Goal: Information Seeking & Learning: Learn about a topic

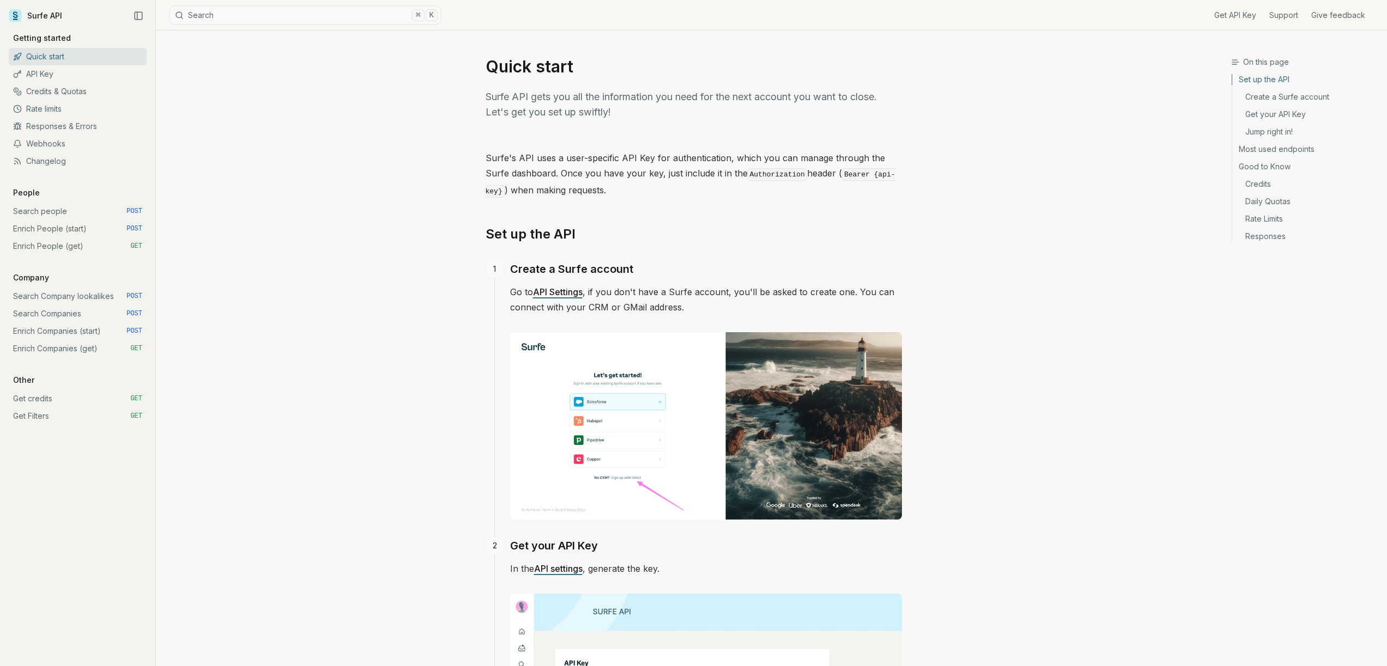
click at [90, 64] on link "Quick start" at bounding box center [78, 56] width 138 height 17
click at [77, 73] on link "API Key" at bounding box center [78, 73] width 138 height 17
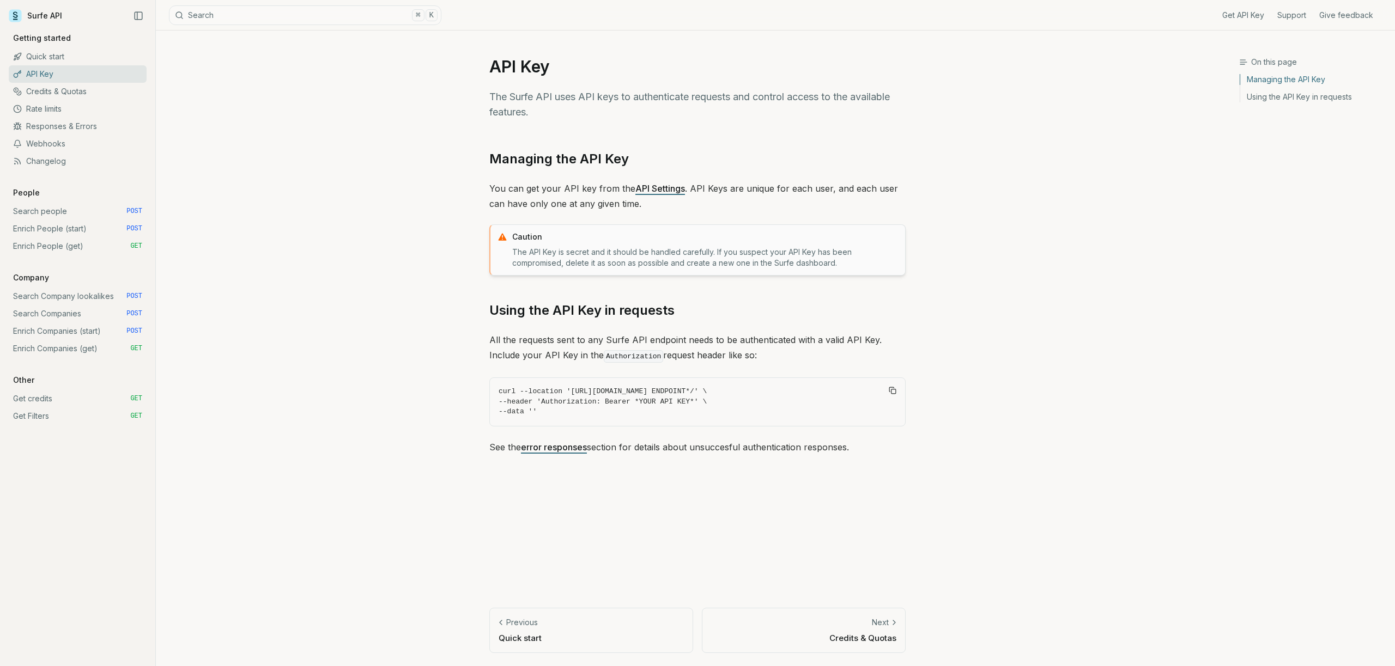
click at [45, 83] on link "Credits & Quotas" at bounding box center [78, 91] width 138 height 17
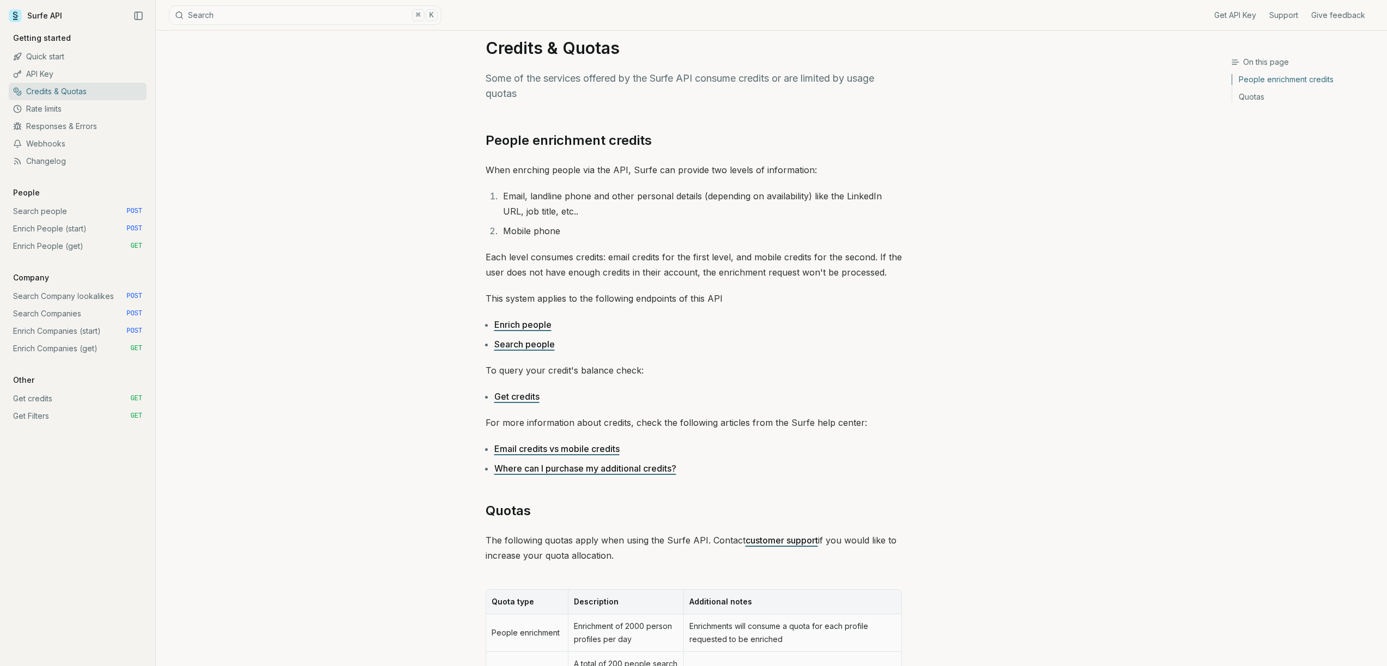
click at [303, 282] on div "On this page People enrichment credits Credits & Quotas Some of the services of…" at bounding box center [693, 471] width 1075 height 918
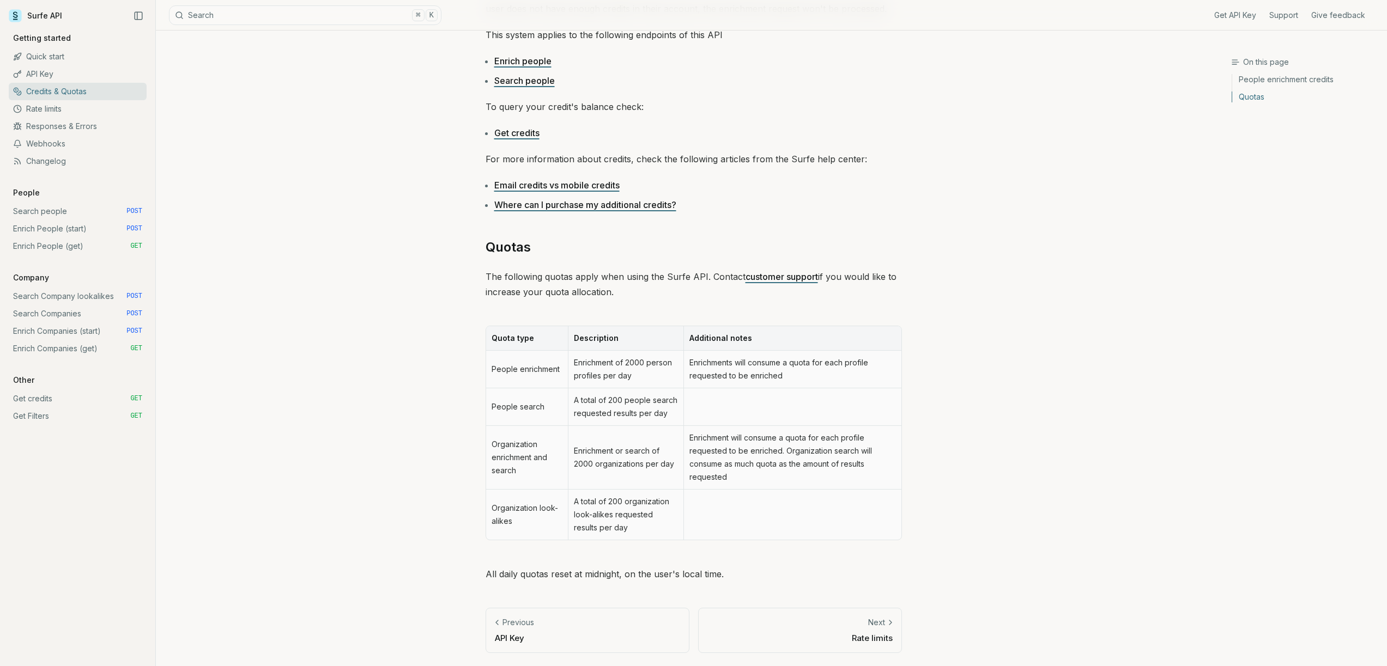
click at [305, 282] on div "On this page Quotas Credits & Quotas Some of the services offered by the Surfe …" at bounding box center [693, 207] width 1075 height 918
click at [305, 281] on div "On this page Quotas Credits & Quotas Some of the services offered by the Surfe …" at bounding box center [693, 207] width 1075 height 918
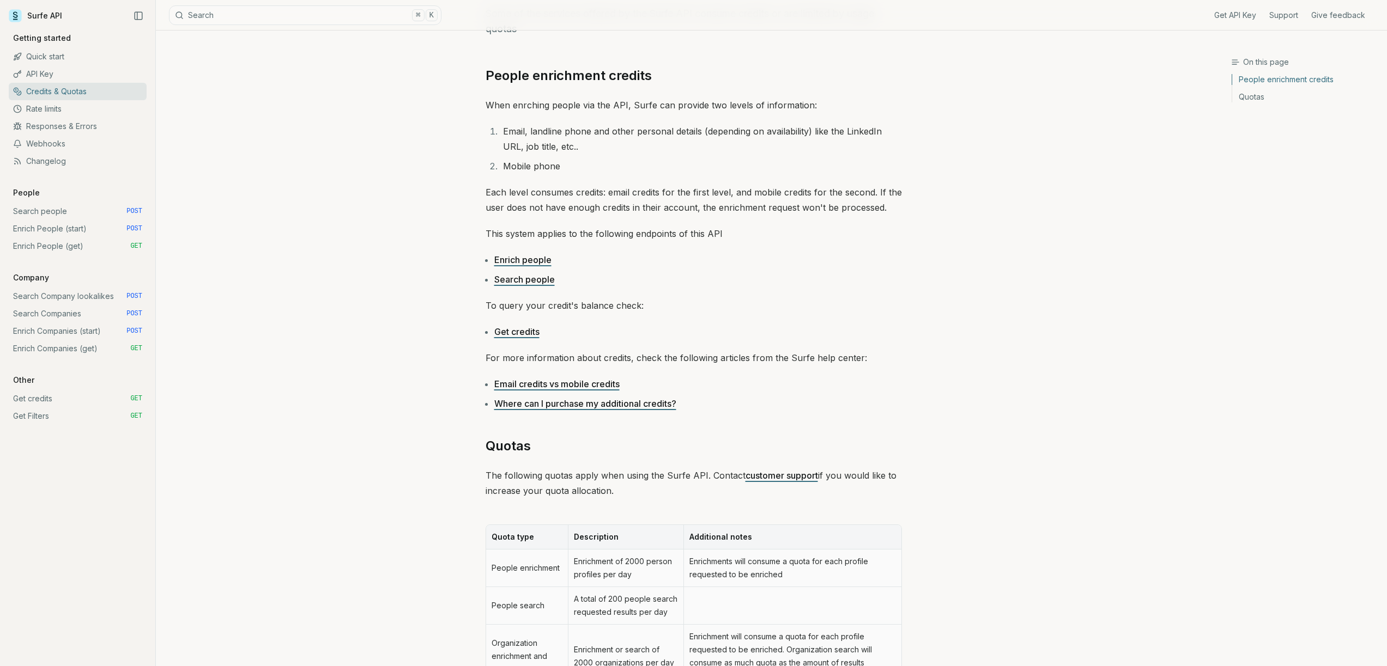
scroll to position [0, 0]
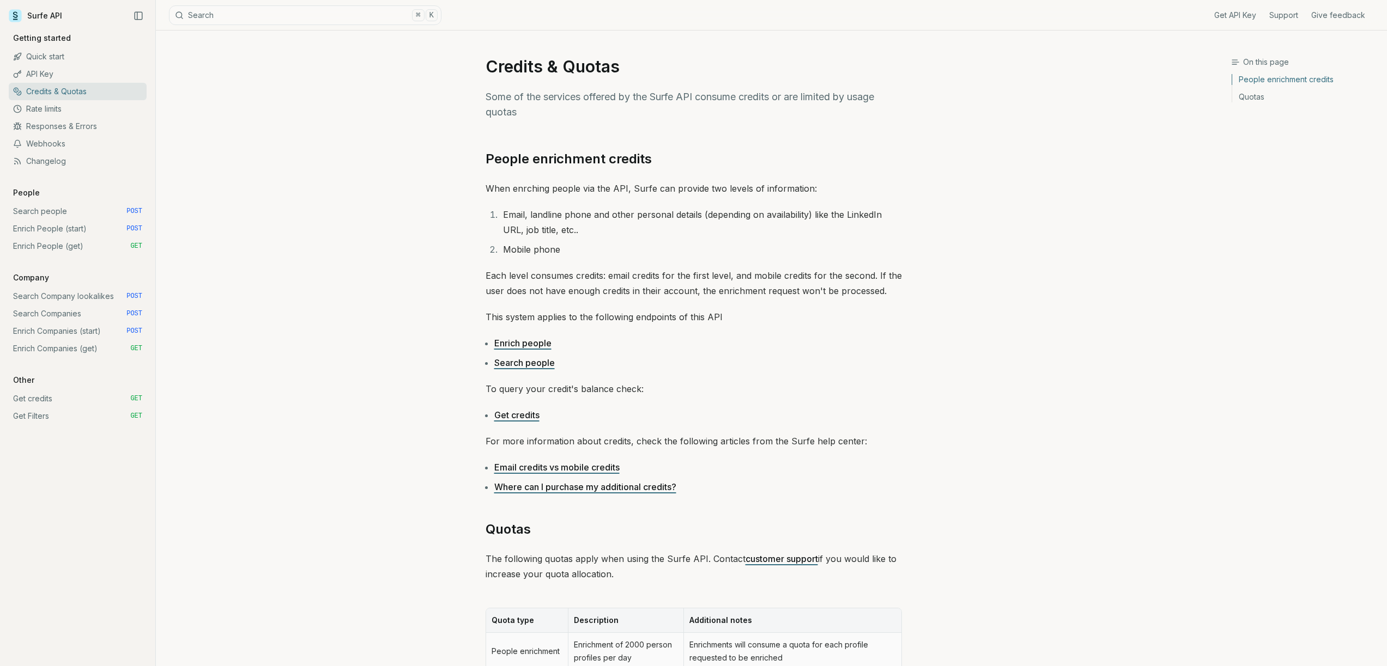
click at [115, 156] on link "Changelog" at bounding box center [78, 161] width 138 height 17
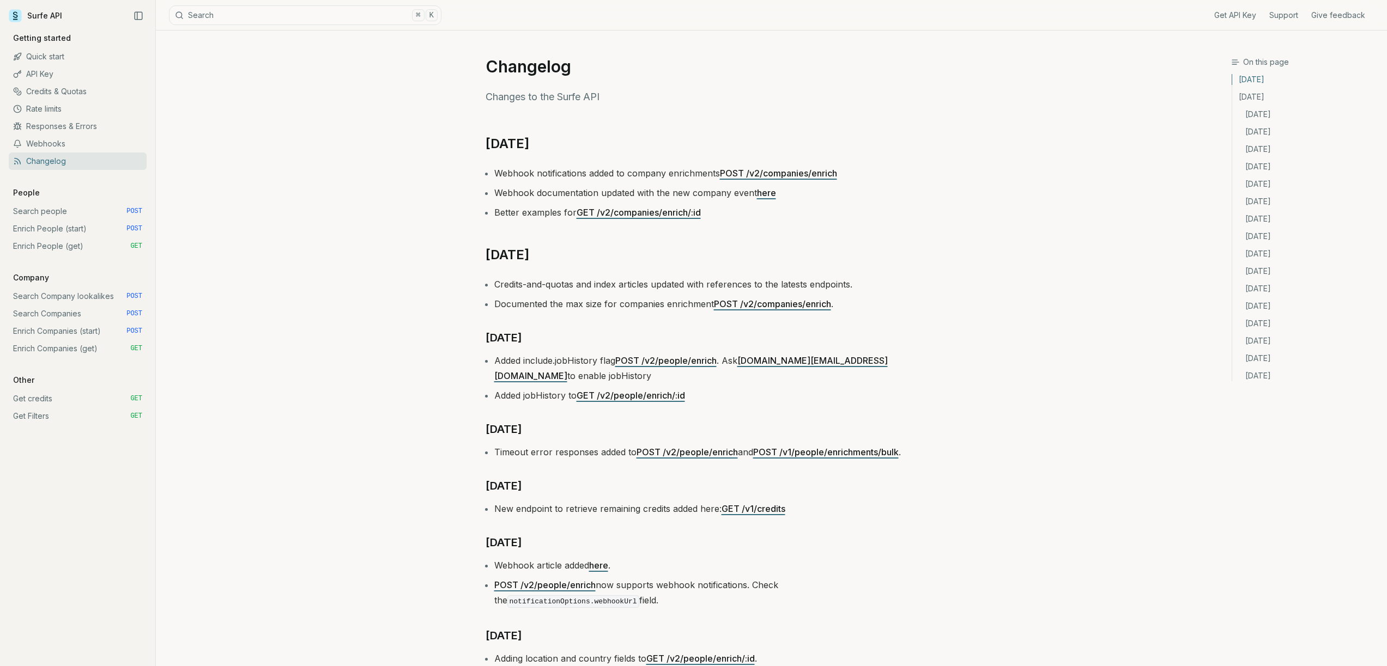
click at [123, 141] on link "Webhooks" at bounding box center [78, 143] width 138 height 17
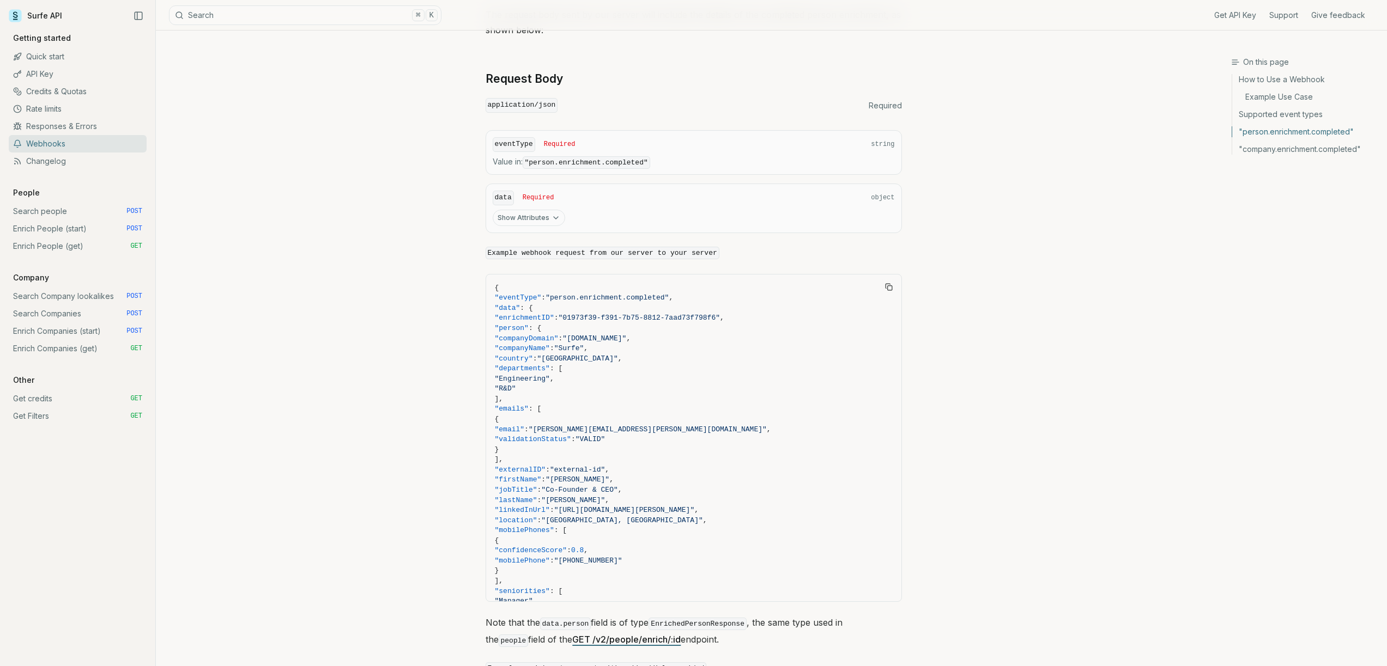
click at [324, 294] on div "On this page "person.enrichment.completed" Webhooks A webhook is a way for one …" at bounding box center [693, 648] width 1075 height 2896
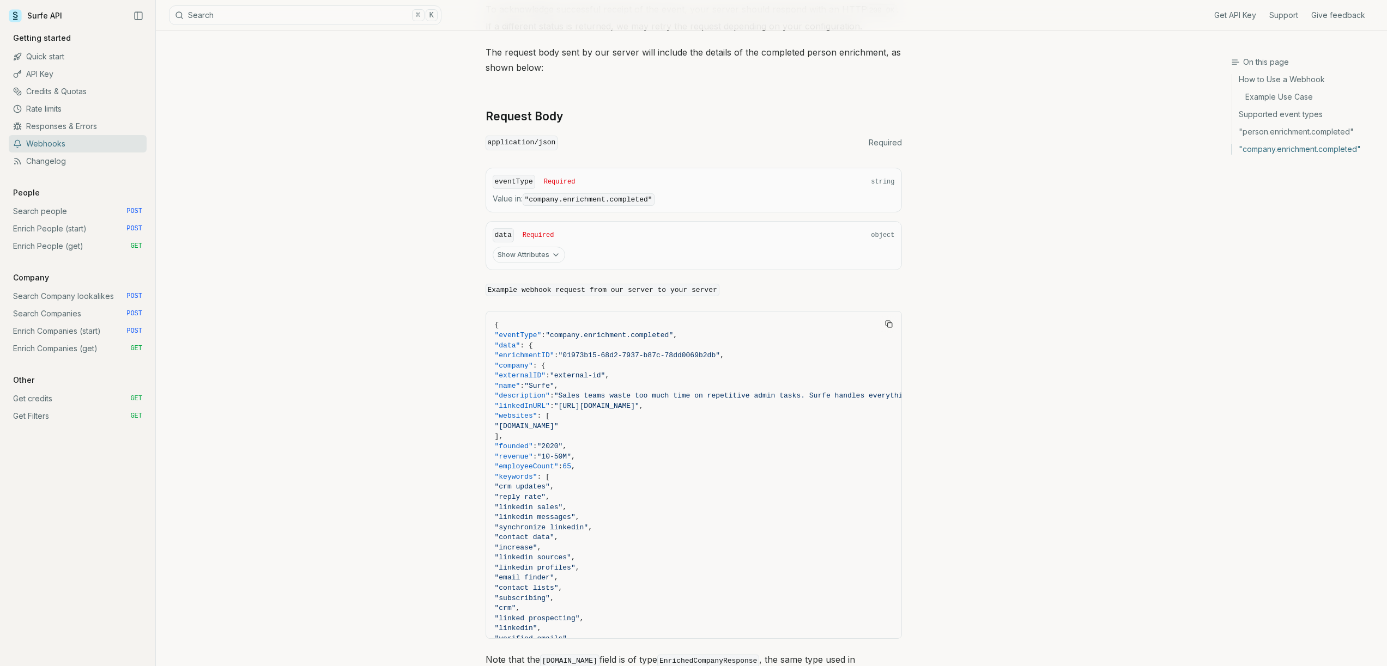
scroll to position [1702, 0]
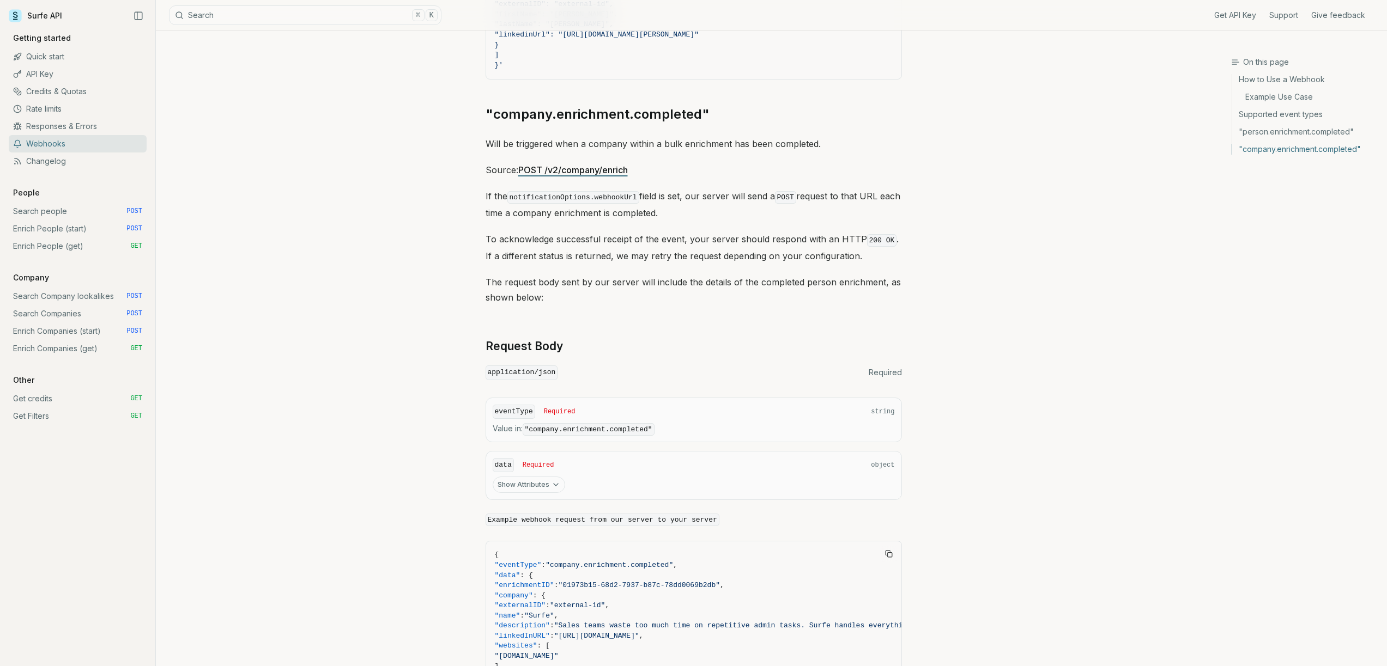
drag, startPoint x: 566, startPoint y: 101, endPoint x: 793, endPoint y: 123, distance: 228.3
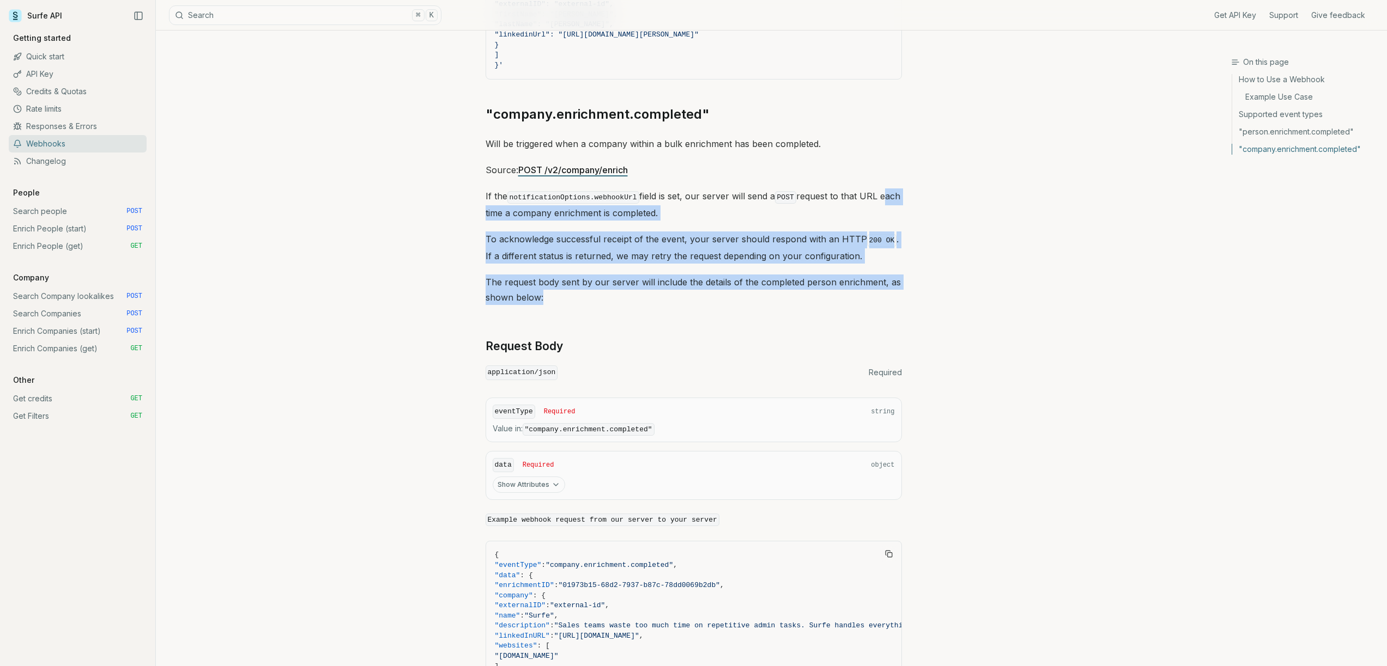
drag, startPoint x: 506, startPoint y: 257, endPoint x: 555, endPoint y: 292, distance: 60.5
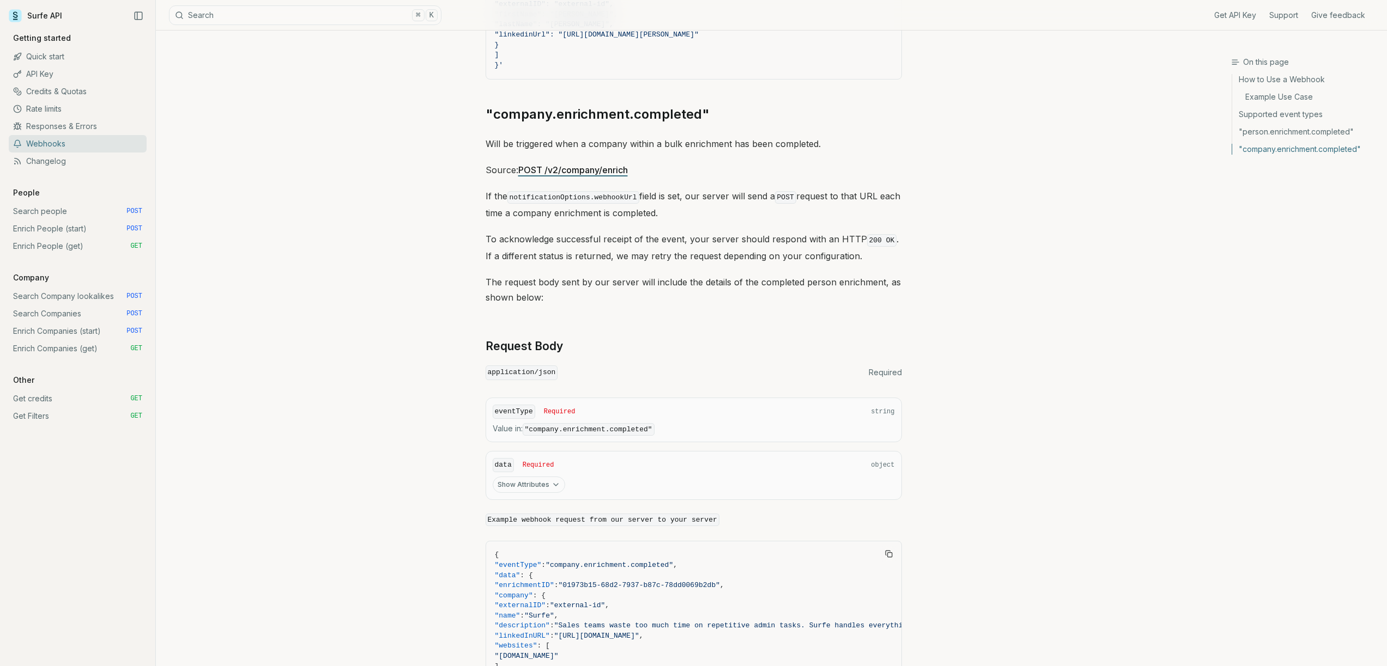
click at [554, 291] on p "The request body sent by our server will include the details of the completed p…" at bounding box center [693, 290] width 416 height 31
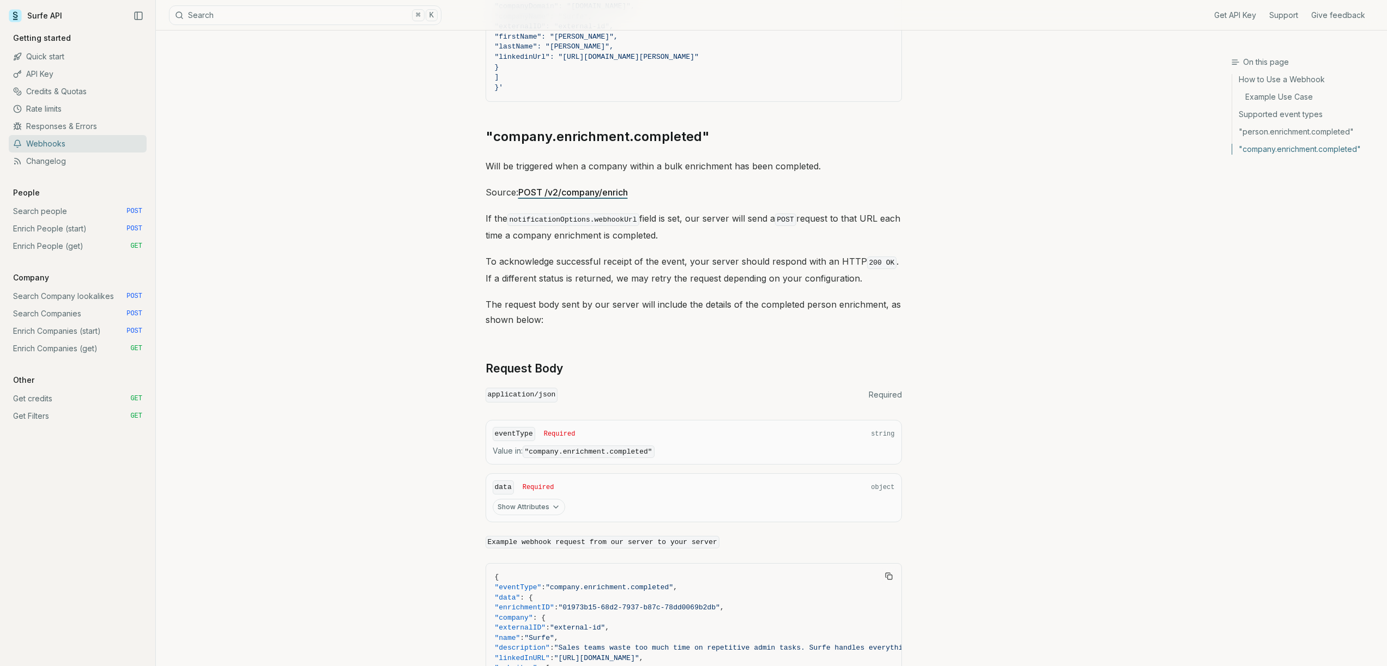
scroll to position [0, 0]
